Goal: Navigation & Orientation: Find specific page/section

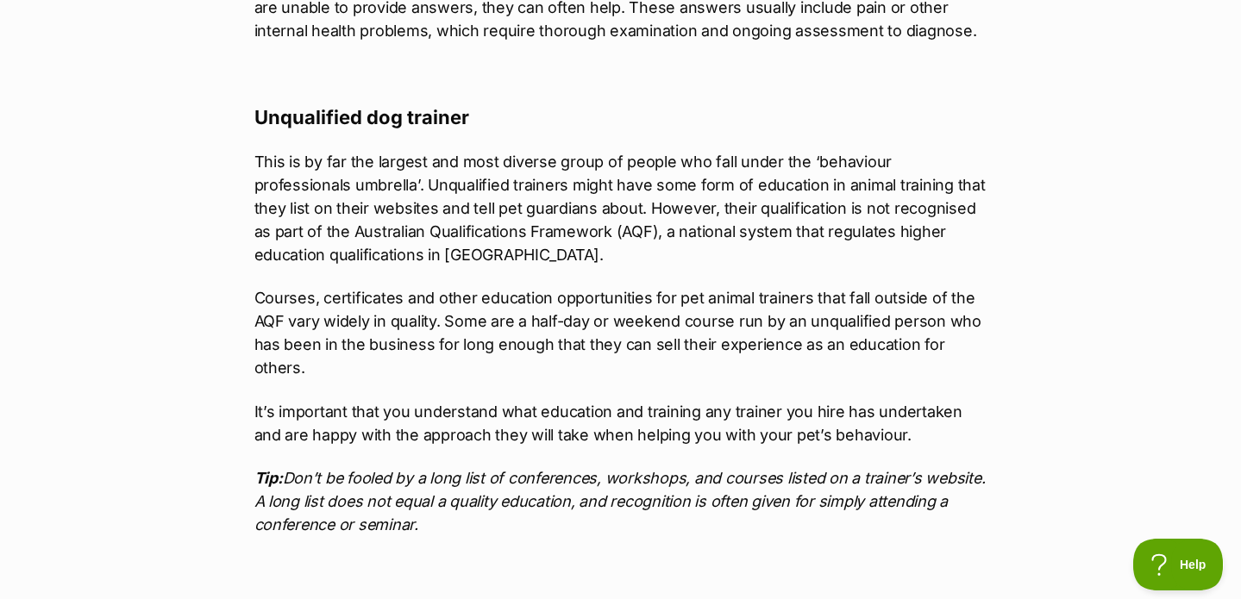
scroll to position [3473, 0]
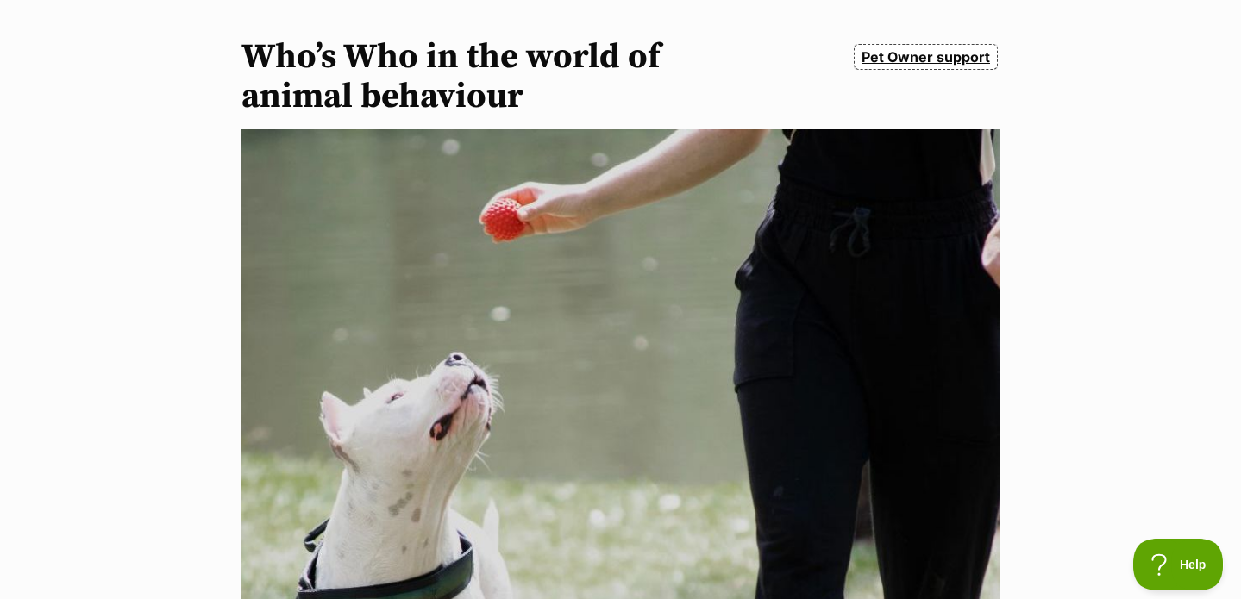
scroll to position [154, 0]
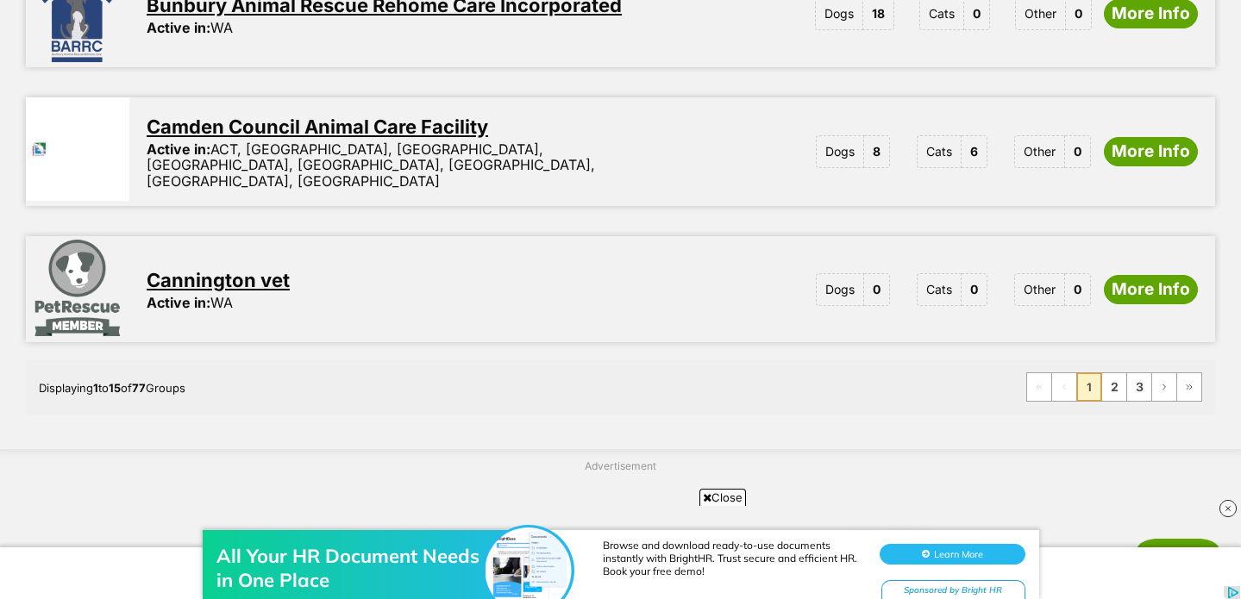
scroll to position [2377, 0]
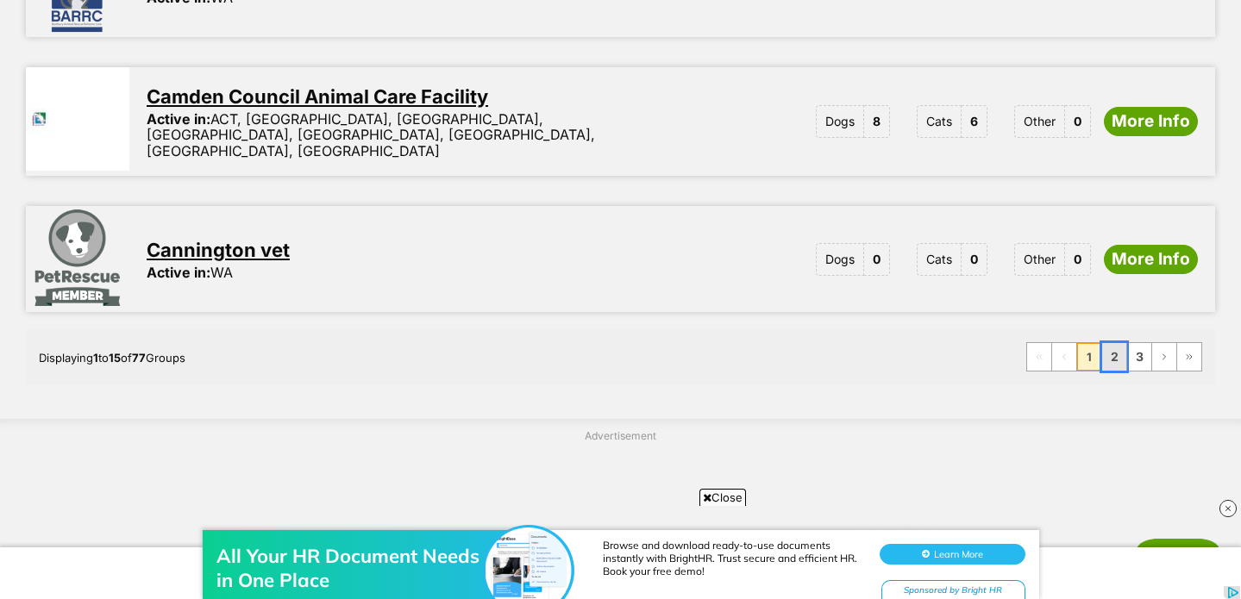
click at [1115, 343] on link "2" at bounding box center [1114, 357] width 24 height 28
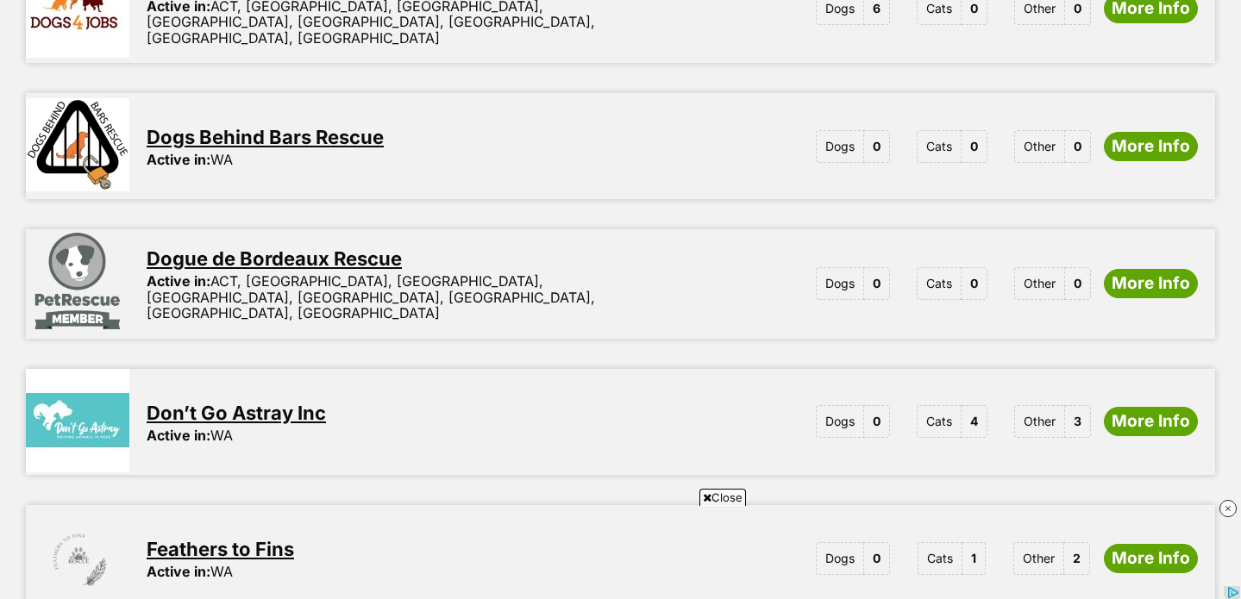
scroll to position [2389, 0]
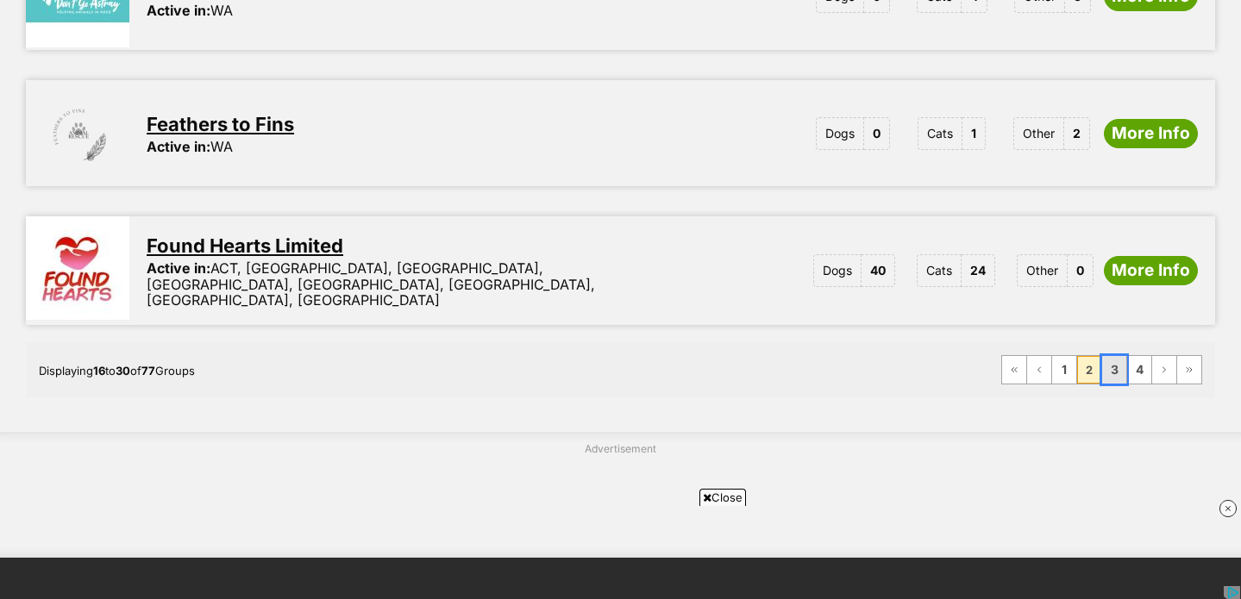
click at [1111, 356] on link "3" at bounding box center [1114, 370] width 24 height 28
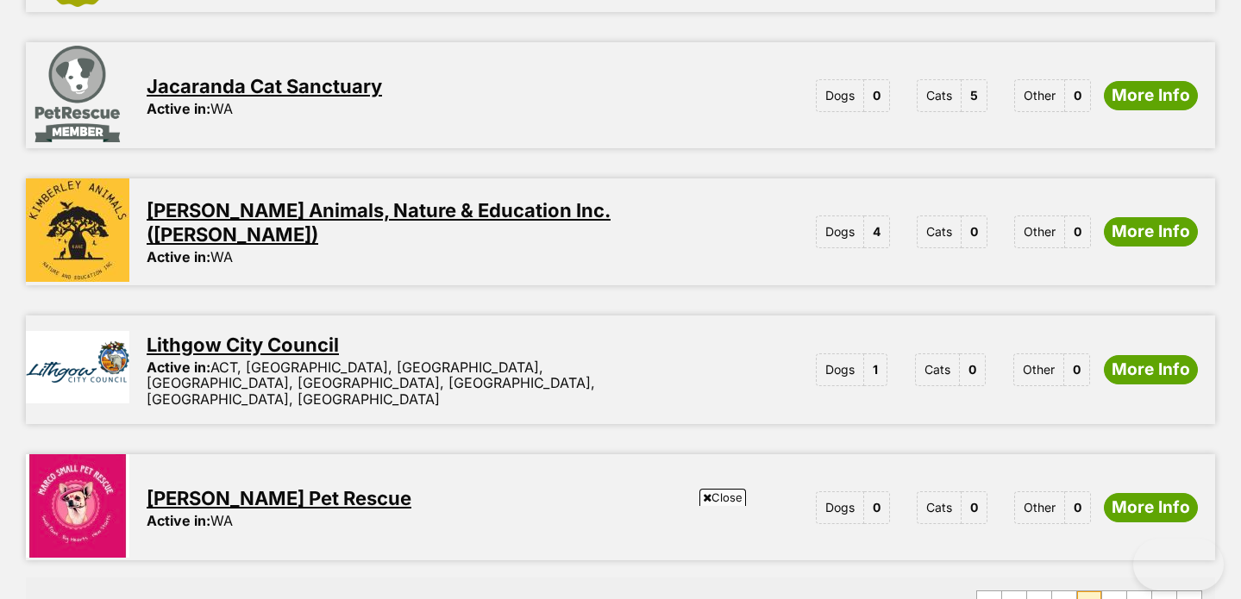
scroll to position [2350, 0]
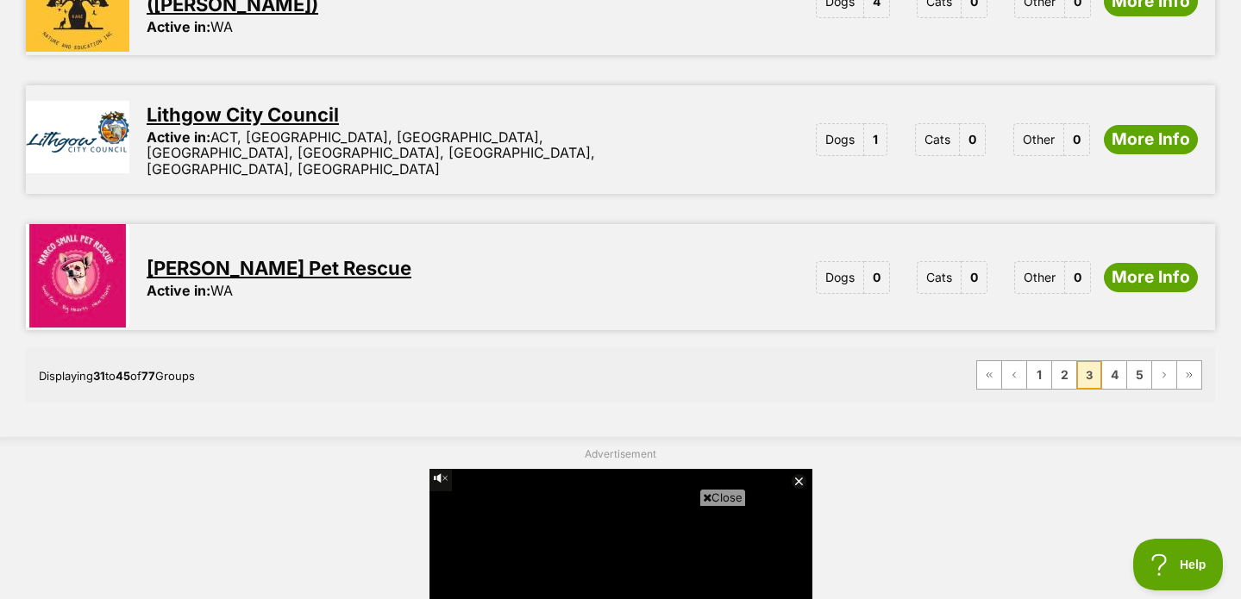
click at [296, 257] on link "[PERSON_NAME] Pet Rescue" at bounding box center [279, 268] width 265 height 22
